Goal: Task Accomplishment & Management: Manage account settings

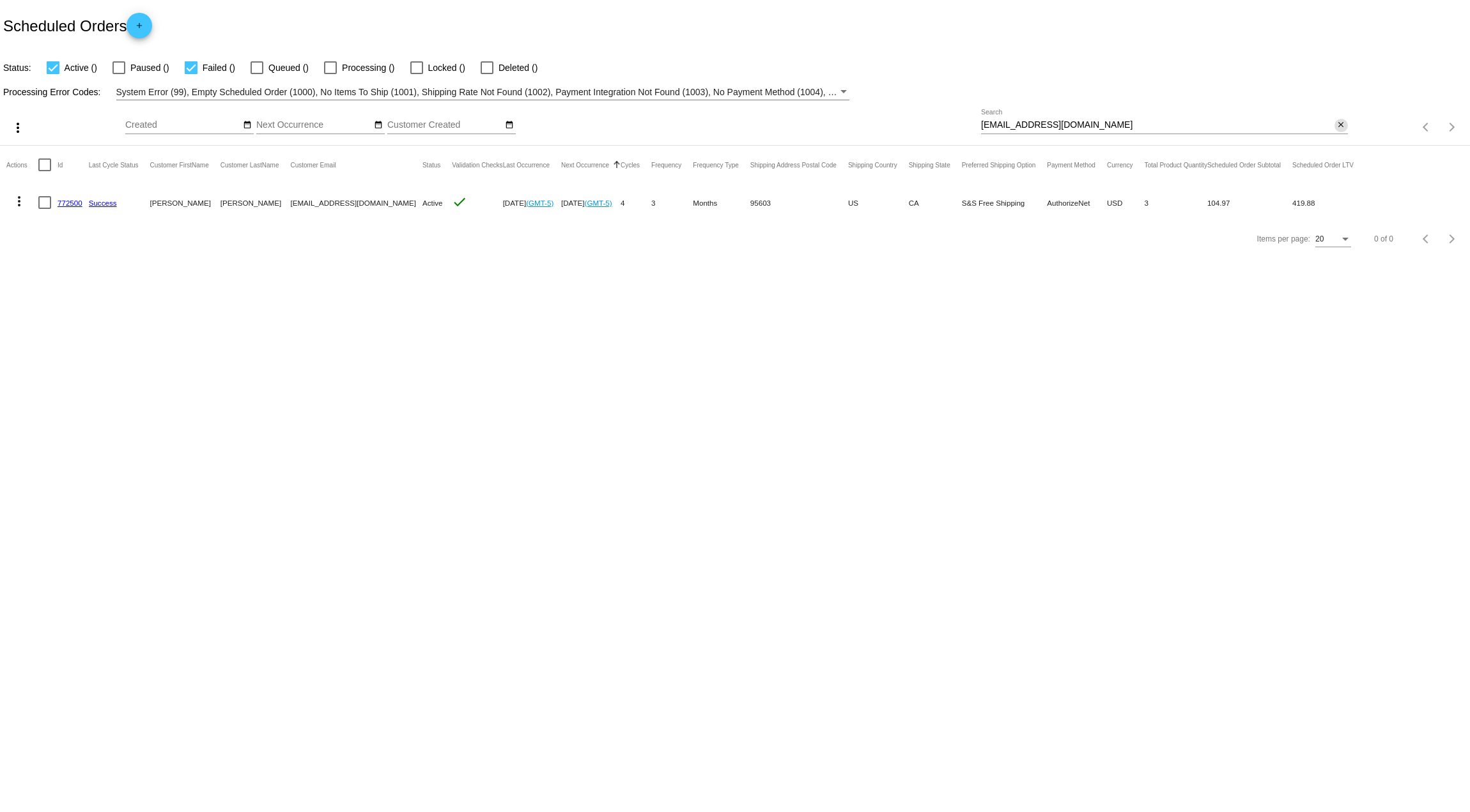
click at [1336, 126] on mat-icon "close" at bounding box center [1340, 125] width 9 height 10
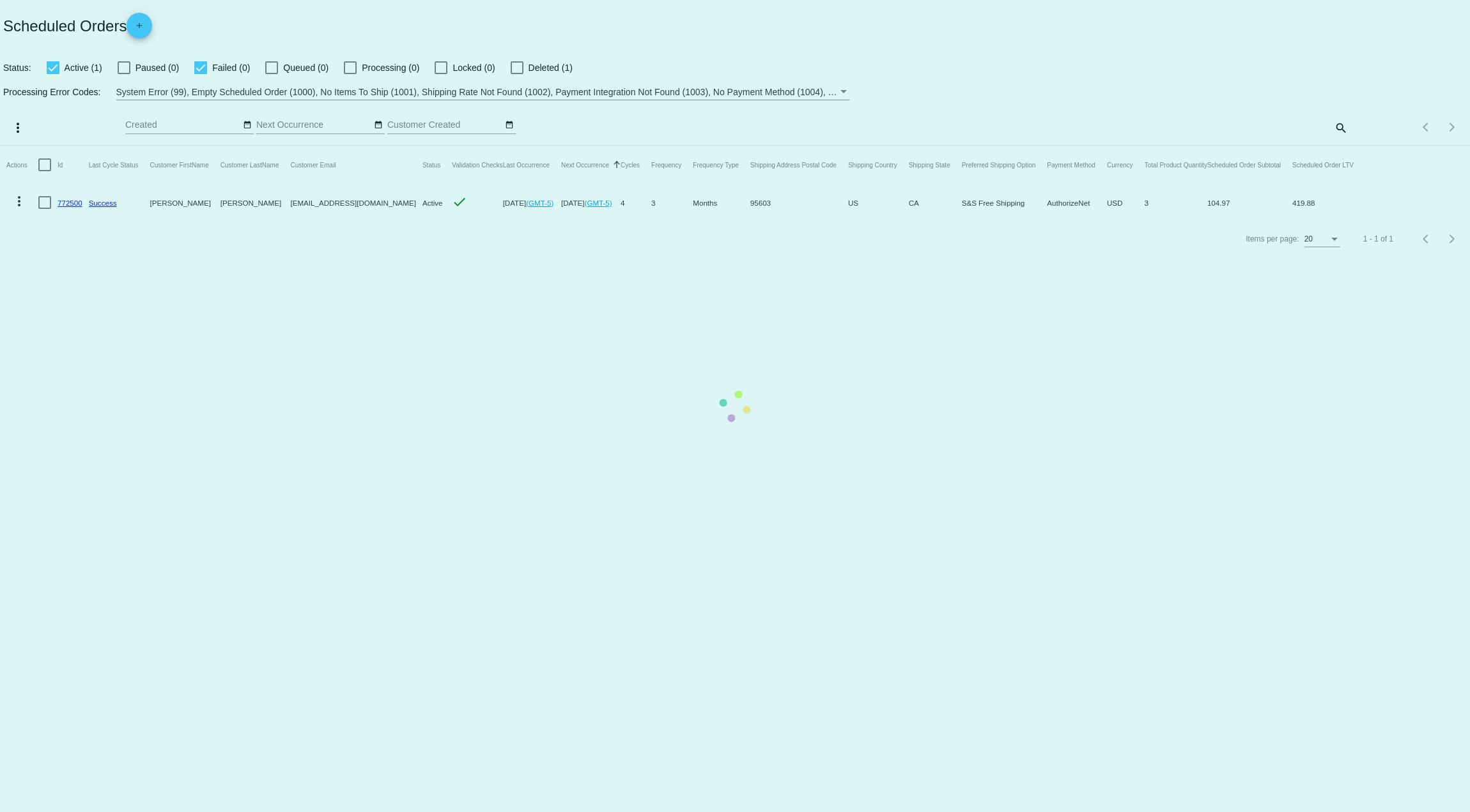
click at [1340, 146] on mat-table "Actions Id Last Cycle Status Customer FirstName Customer LastName Customer Emai…" at bounding box center [735, 183] width 1470 height 76
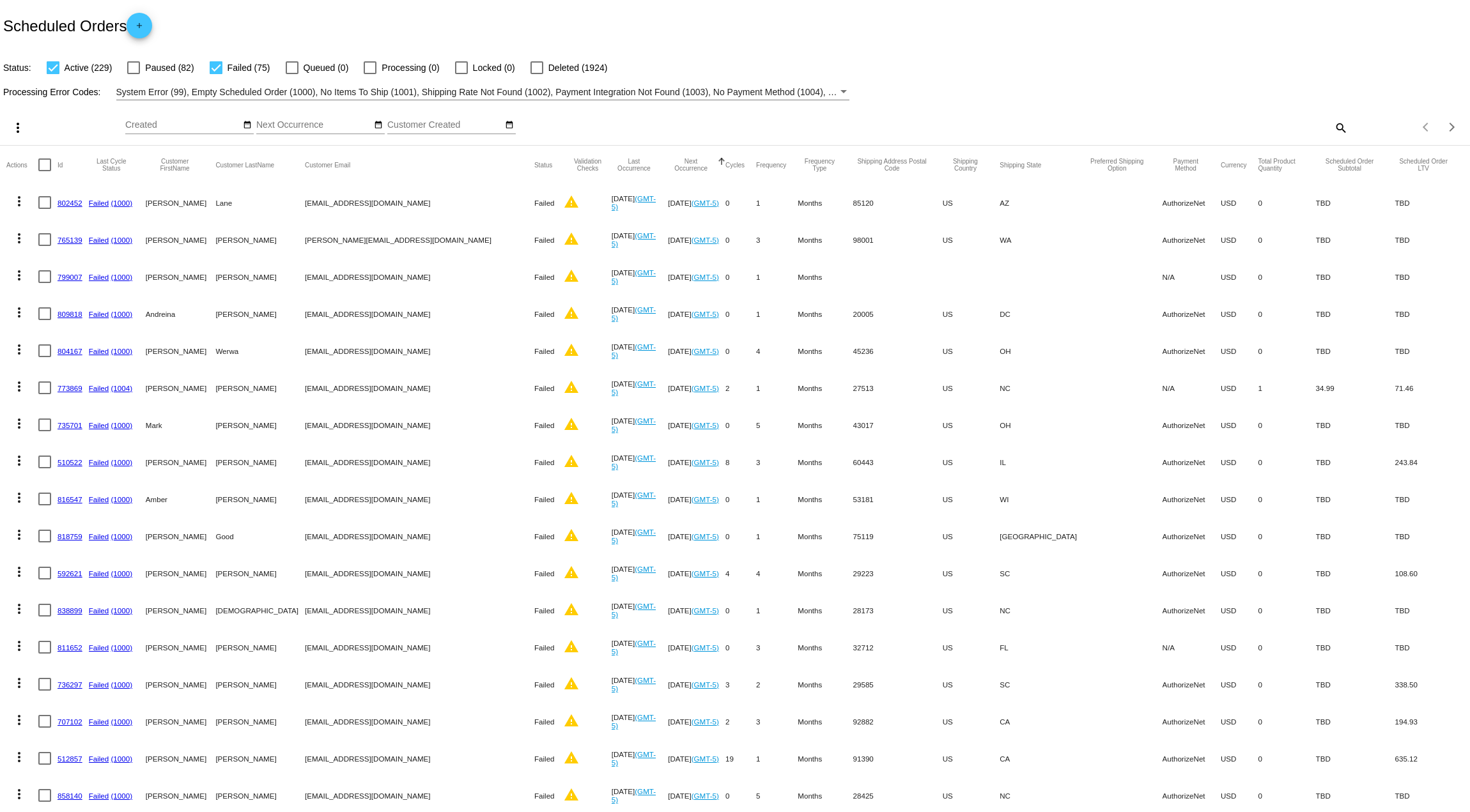
click at [1332, 133] on mat-icon "search" at bounding box center [1340, 128] width 15 height 20
click at [1178, 126] on input "Search" at bounding box center [1164, 125] width 367 height 10
paste input "kennytaft@icloud.com"
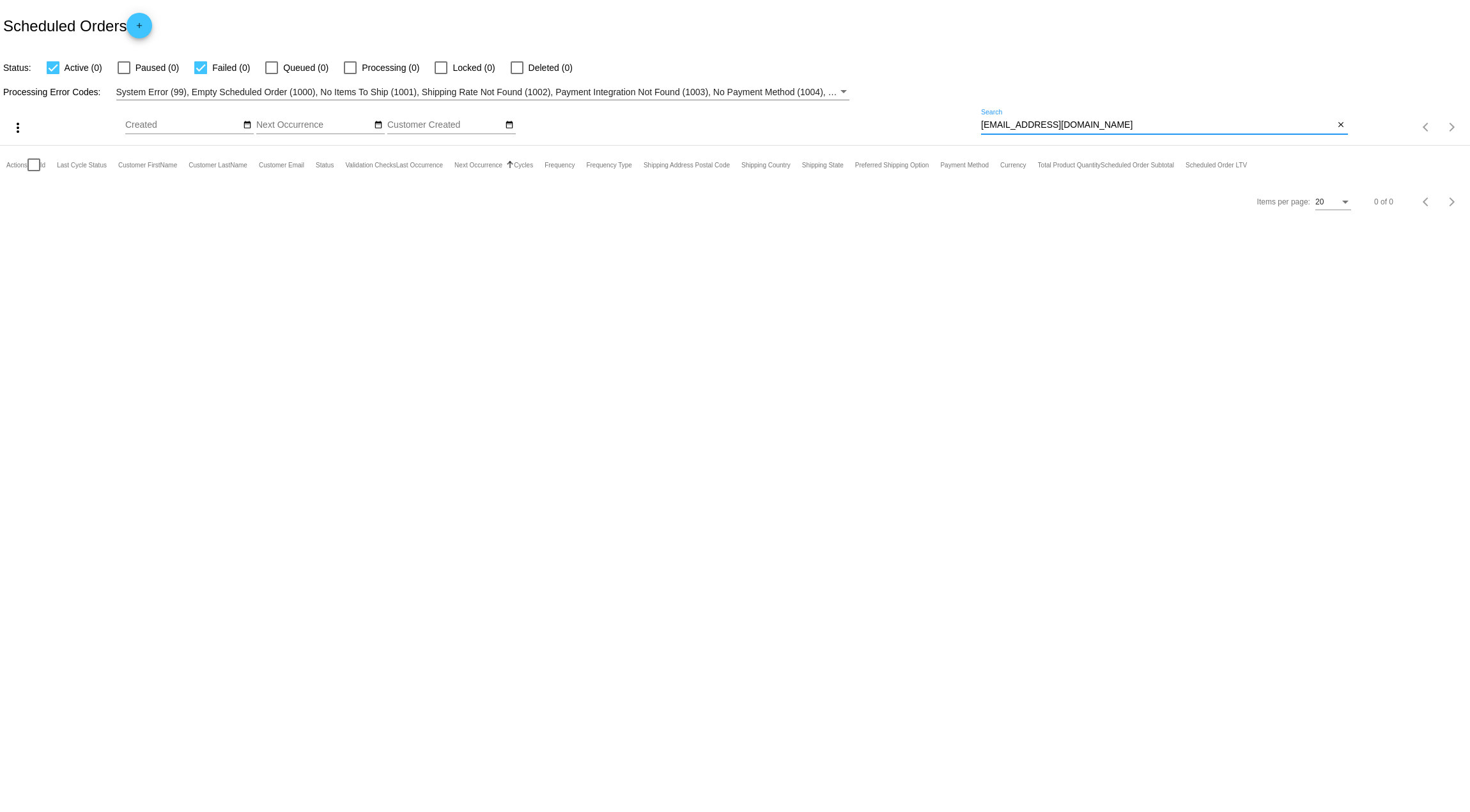
drag, startPoint x: 1095, startPoint y: 126, endPoint x: 948, endPoint y: 126, distance: 147.0
click at [948, 126] on div "more_vert Aug Jan Feb Mar Apr 1" at bounding box center [735, 123] width 1470 height 45
type input "taft"
drag, startPoint x: 1070, startPoint y: 124, endPoint x: 838, endPoint y: 112, distance: 232.3
click at [838, 112] on div "more_vert Aug Jan Feb Mar Apr 1" at bounding box center [735, 123] width 1470 height 45
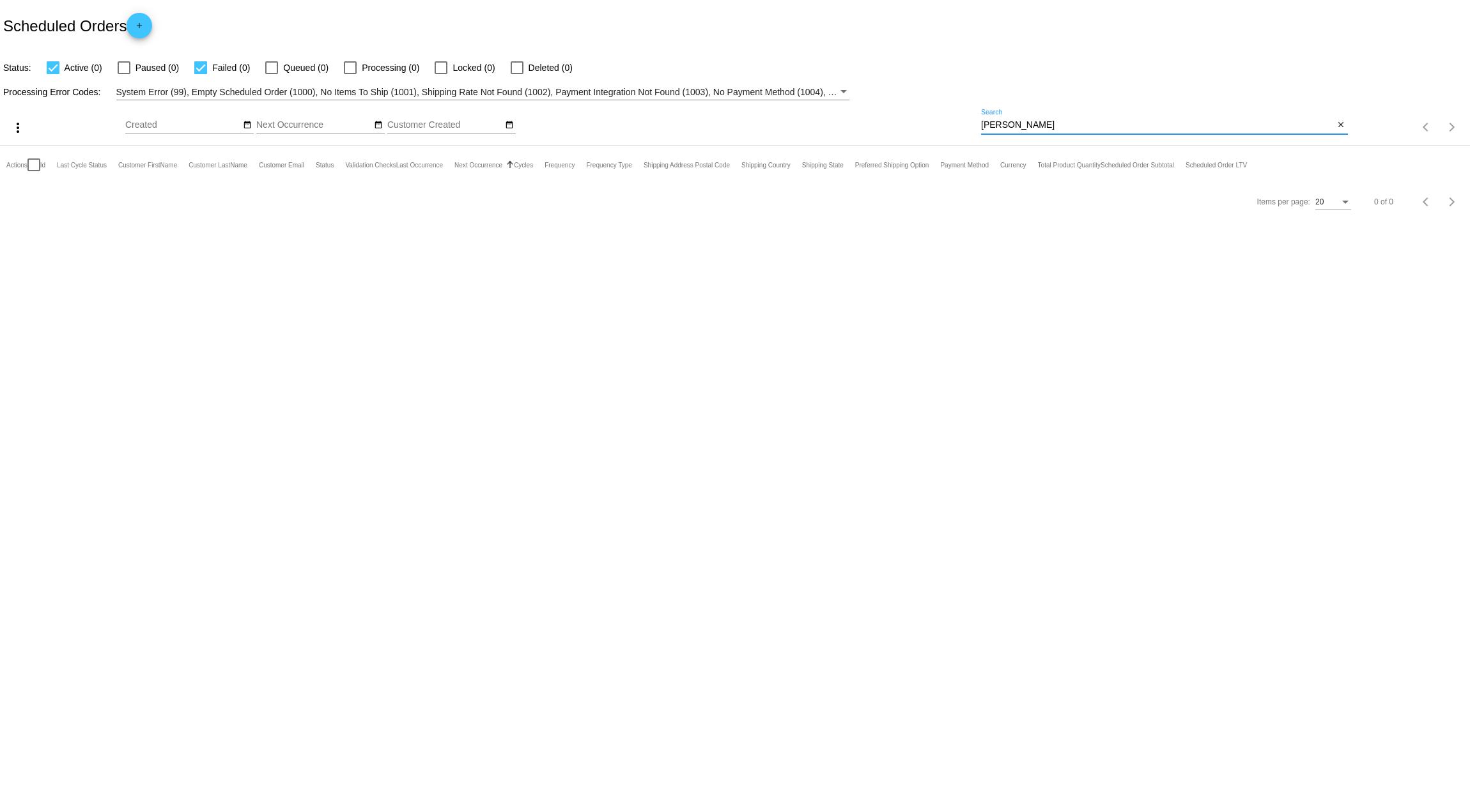
paste input "[EMAIL_ADDRESS][DOMAIN_NAME]"
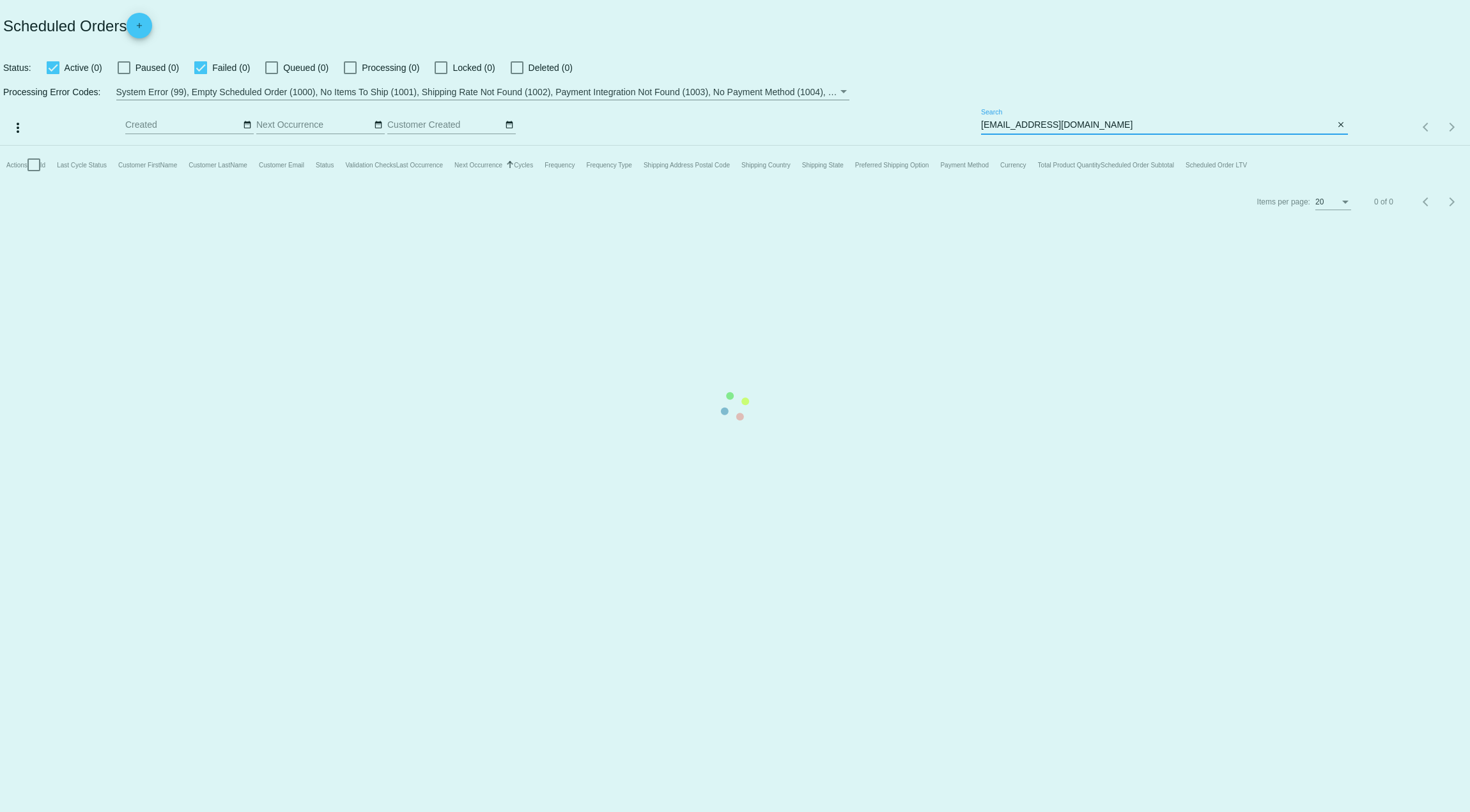
type input "[EMAIL_ADDRESS][DOMAIN_NAME]"
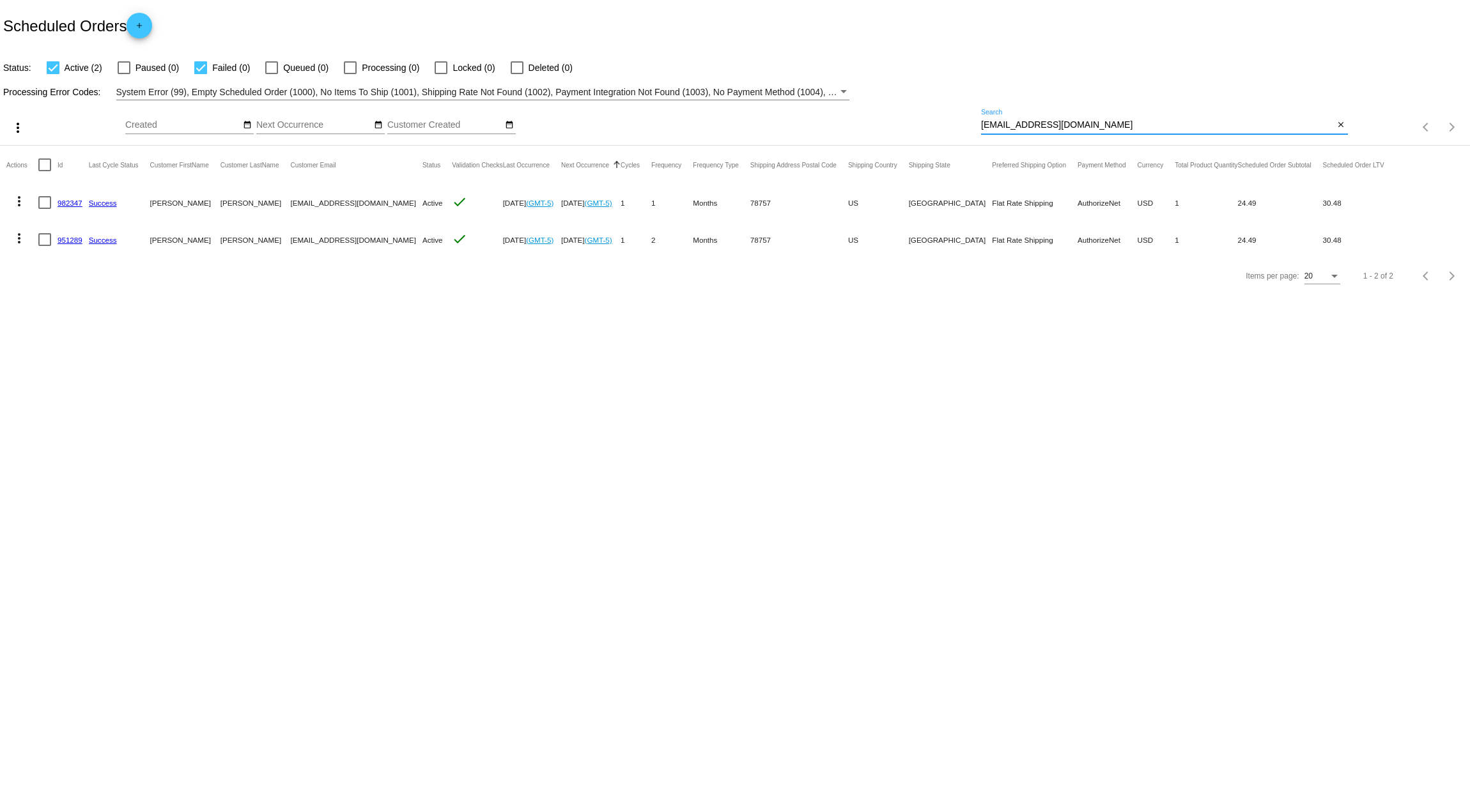
click at [21, 232] on mat-icon "more_vert" at bounding box center [19, 239] width 15 height 15
click at [78, 395] on button "delete Delete" at bounding box center [69, 392] width 127 height 31
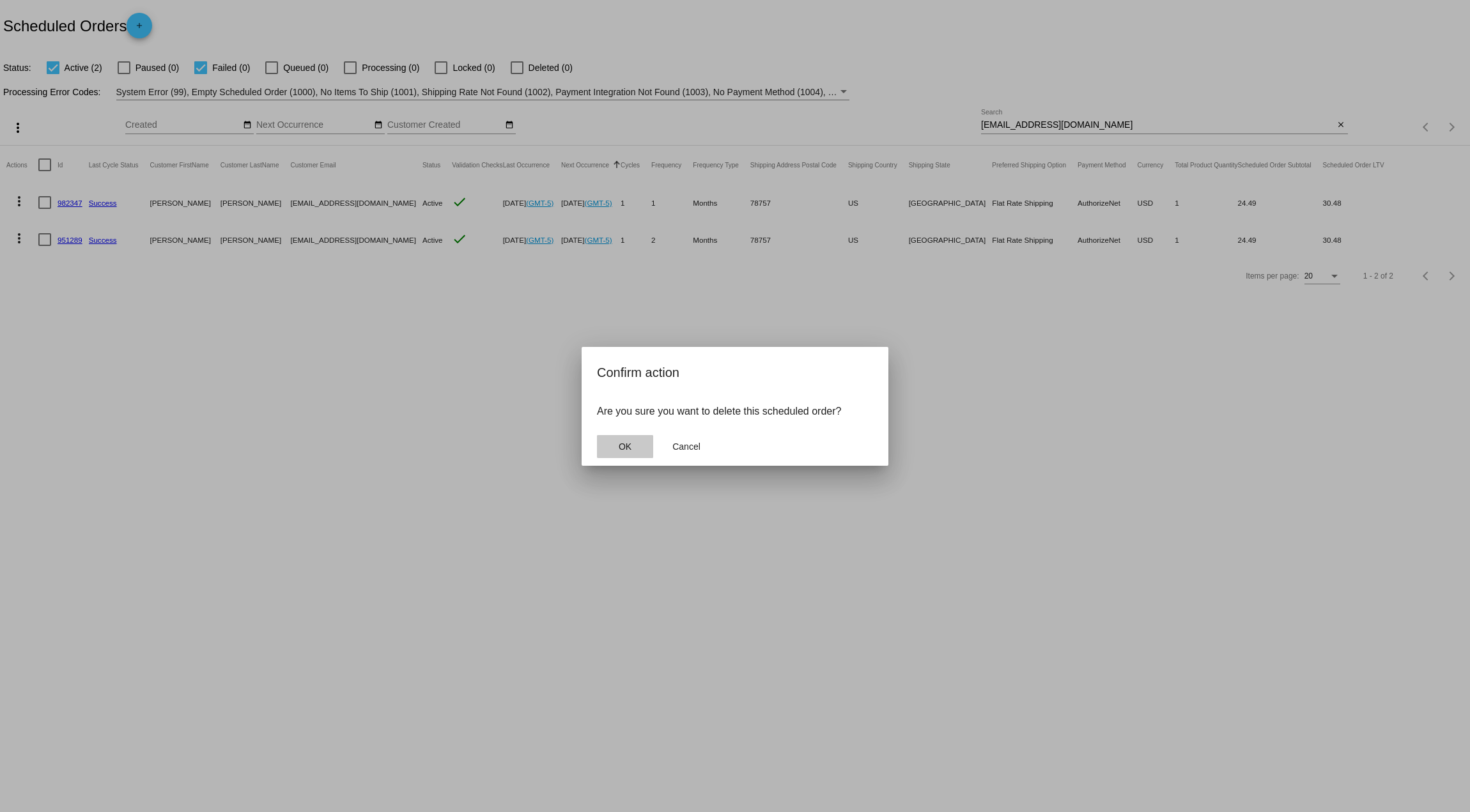
click at [633, 444] on button "OK" at bounding box center [625, 447] width 56 height 23
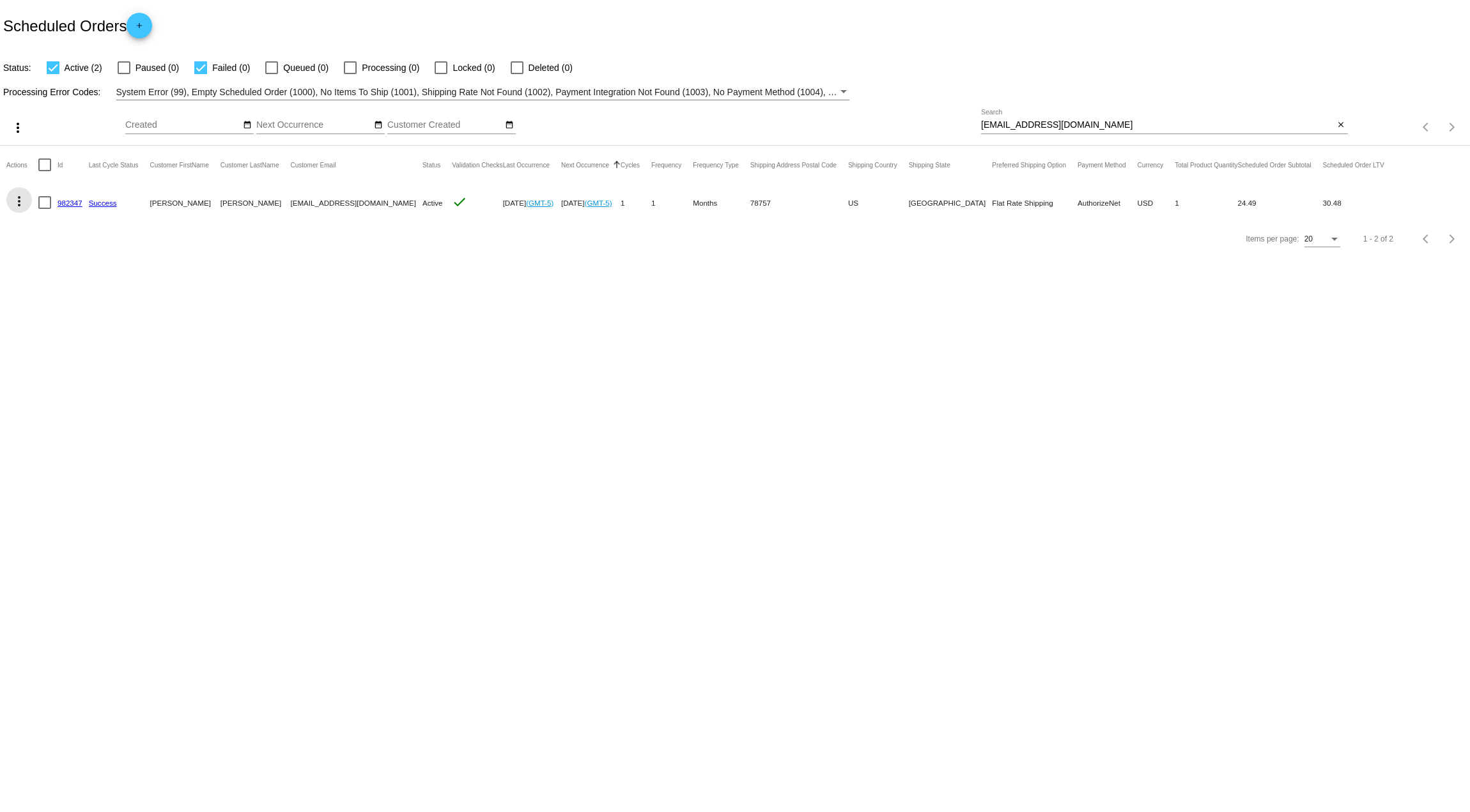
click at [12, 205] on mat-icon "more_vert" at bounding box center [19, 201] width 15 height 15
click at [55, 353] on span "Delete" at bounding box center [58, 354] width 26 height 10
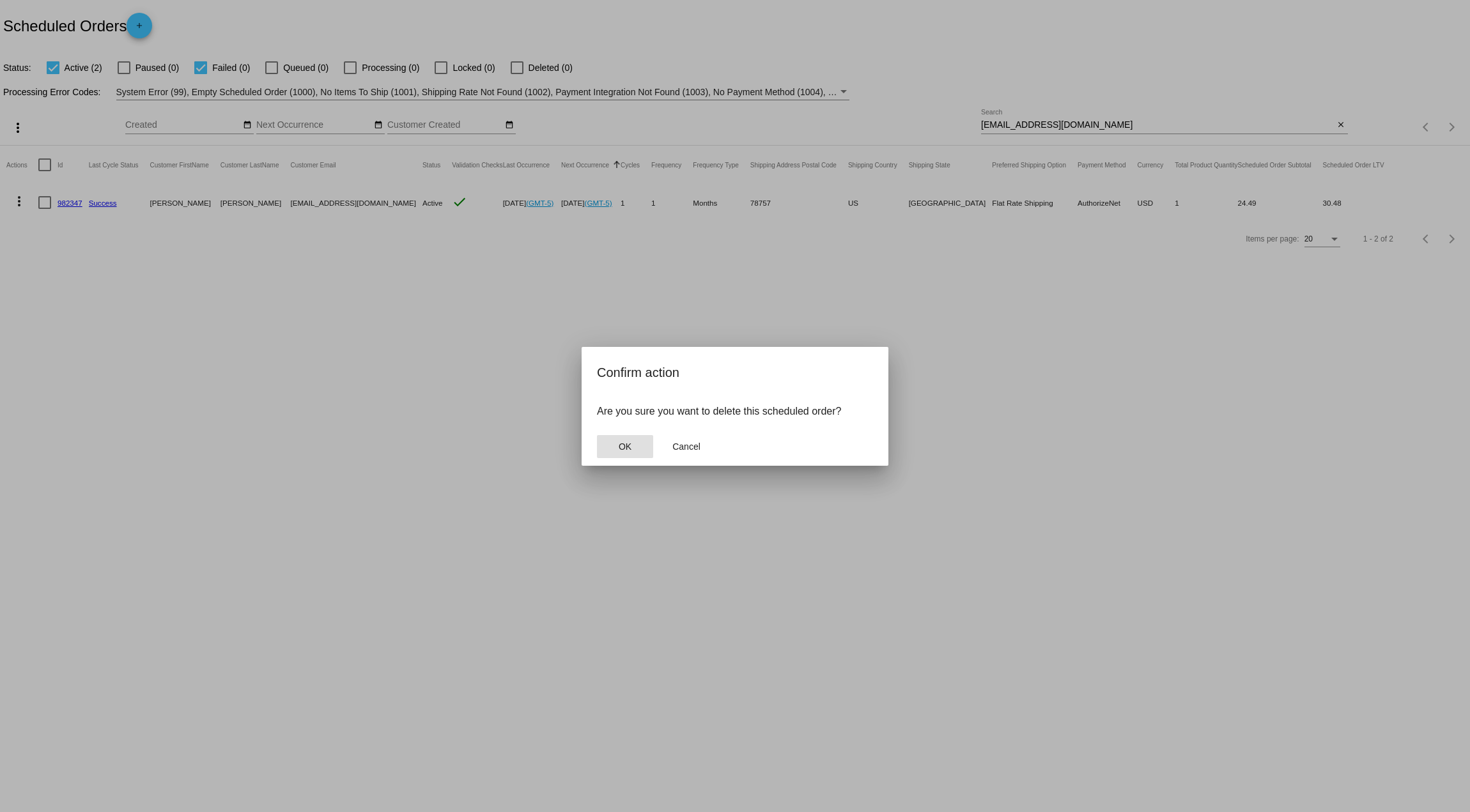
click at [614, 439] on mat-dialog-actions "OK Cancel" at bounding box center [735, 447] width 276 height 38
click at [614, 444] on button "OK" at bounding box center [625, 447] width 56 height 23
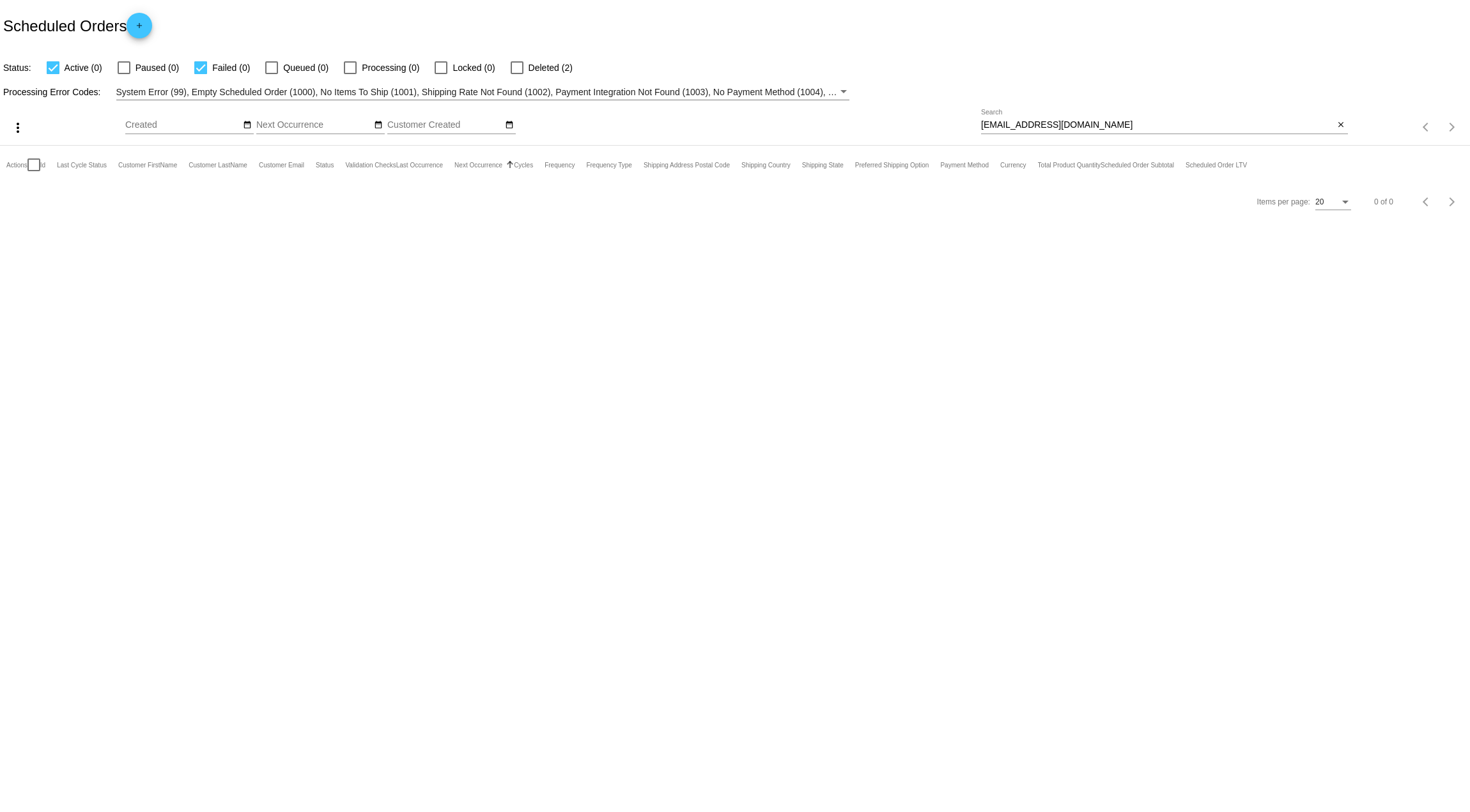
click at [521, 70] on div at bounding box center [517, 67] width 12 height 12
click at [517, 74] on input "Deleted (2)" at bounding box center [517, 74] width 1 height 1
checkbox input "true"
